Goal: Browse casually

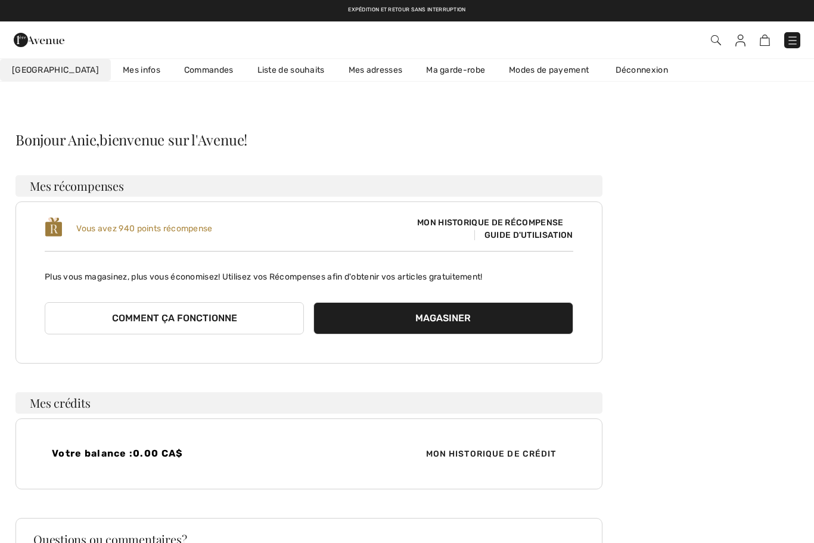
click at [796, 39] on img at bounding box center [793, 41] width 12 height 12
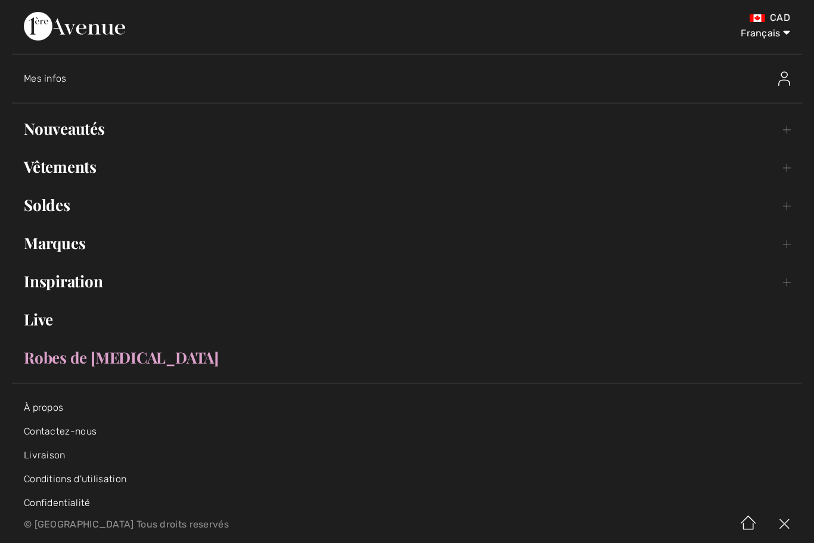
click at [92, 128] on link "Nouveautés Toggle submenu" at bounding box center [407, 129] width 790 height 26
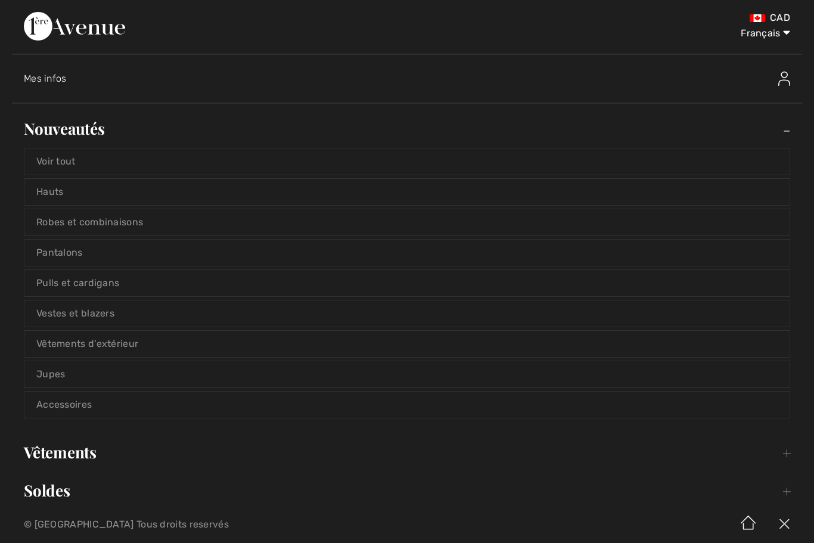
click at [200, 164] on link "Voir tout" at bounding box center [406, 161] width 765 height 26
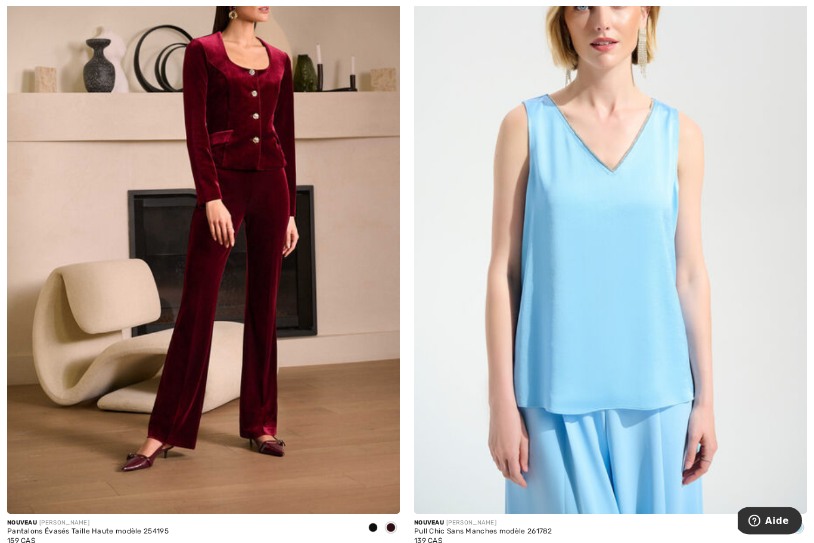
scroll to position [2786, 0]
click at [223, 305] on img at bounding box center [203, 218] width 393 height 589
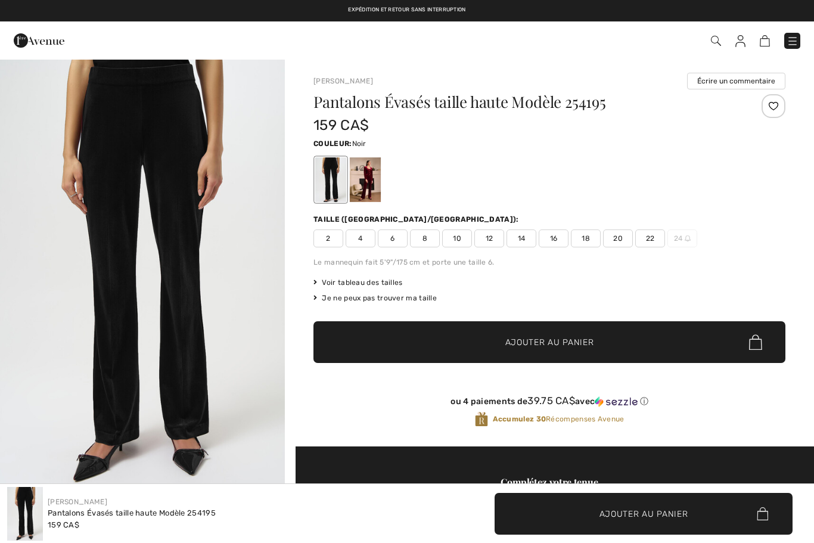
checkbox input "true"
click at [370, 184] on div at bounding box center [365, 179] width 31 height 45
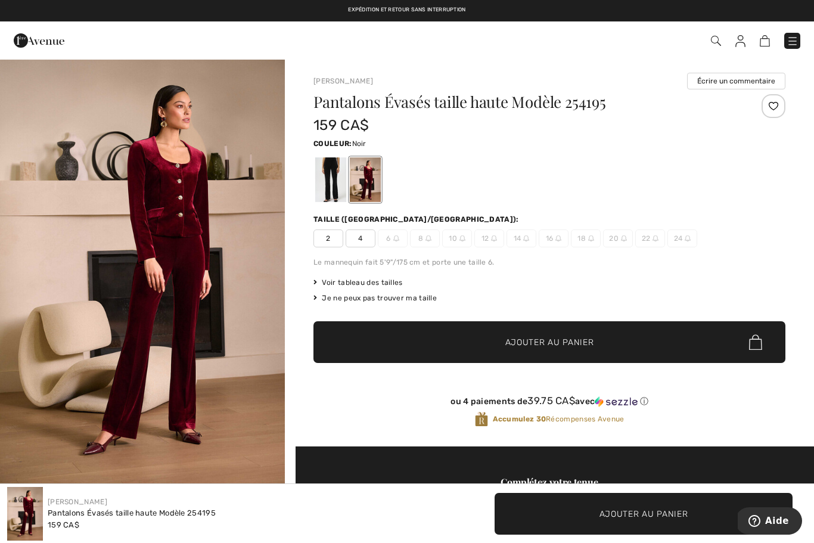
click at [333, 184] on div at bounding box center [330, 179] width 31 height 45
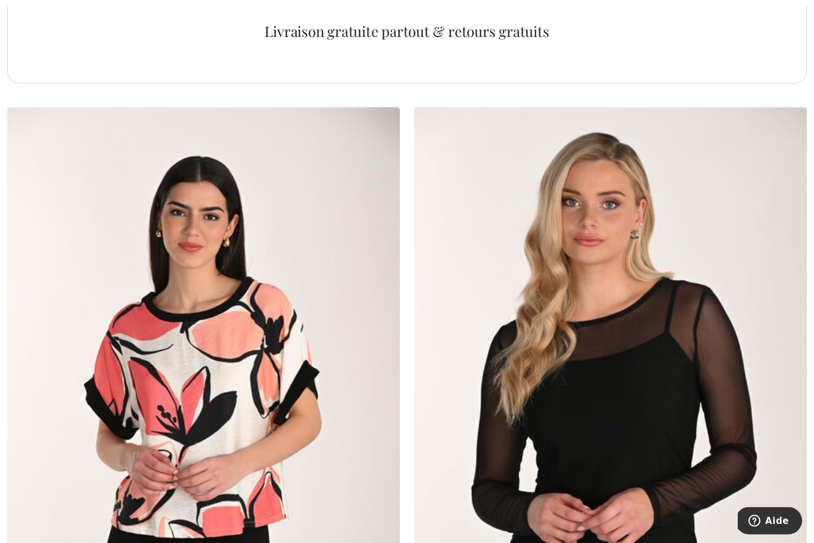
scroll to position [7940, 0]
